Goal: Information Seeking & Learning: Learn about a topic

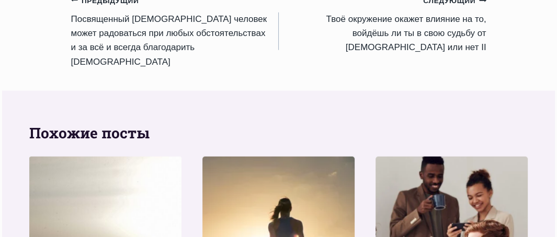
scroll to position [1935, 0]
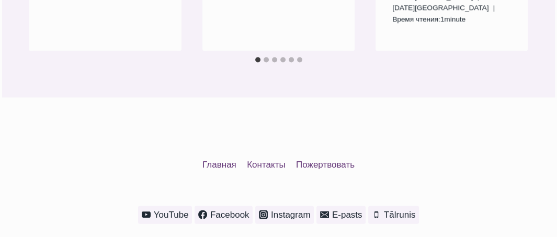
scroll to position [1529, 0]
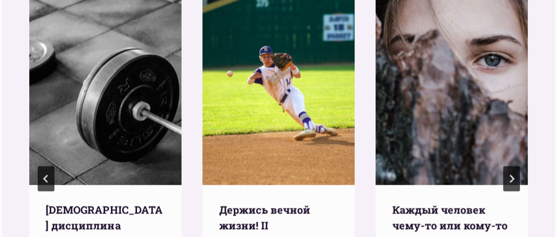
scroll to position [1216, 0]
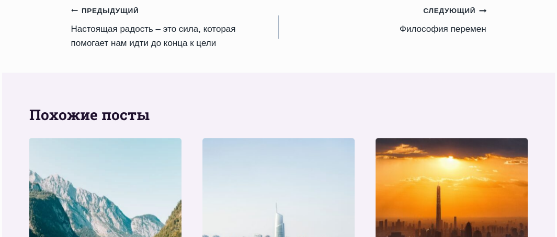
scroll to position [1360, 0]
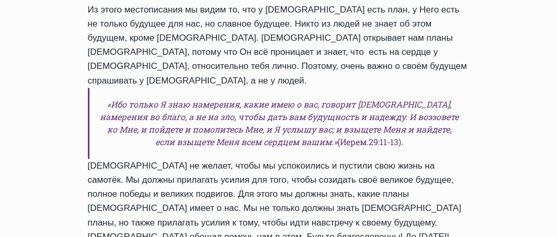
scroll to position [942, 0]
